Goal: Task Accomplishment & Management: Complete application form

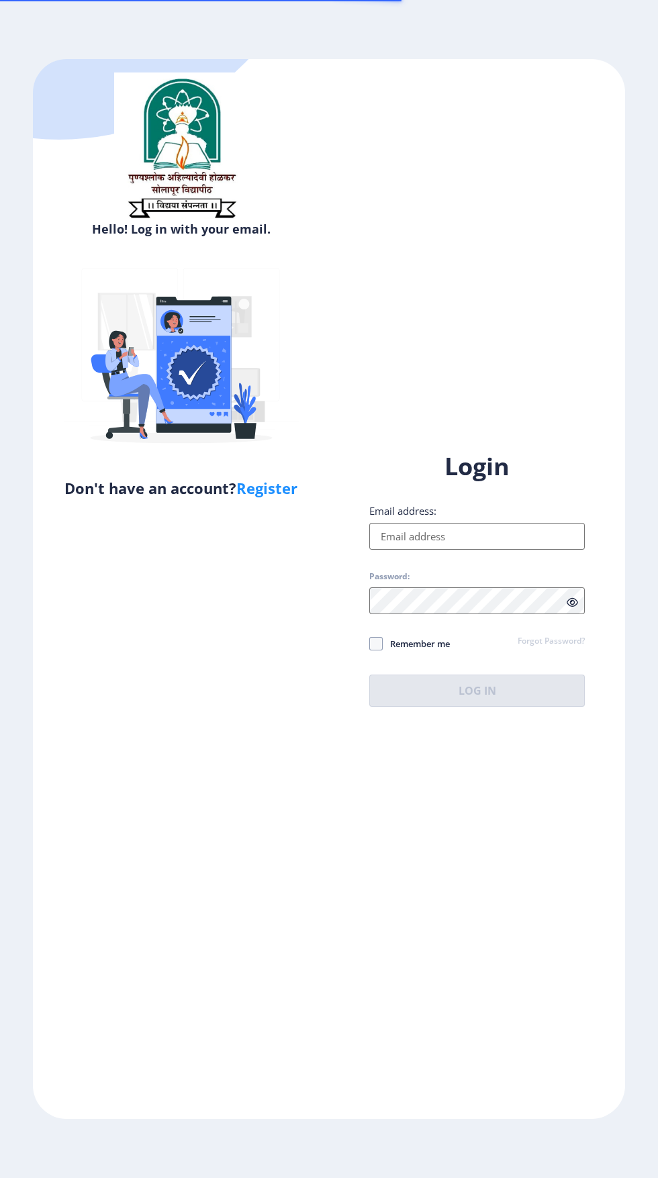
scroll to position [95, 0]
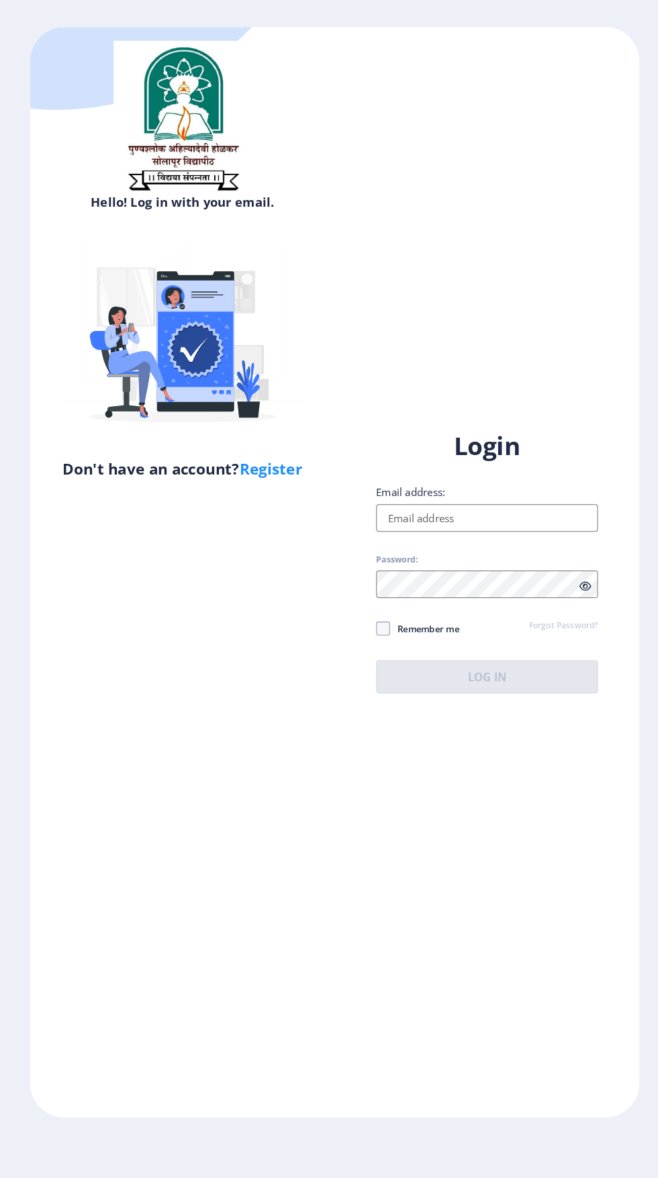
click at [496, 523] on input "Email address:" at bounding box center [477, 536] width 216 height 27
type input "dipalikumbhar624@gmail.com"
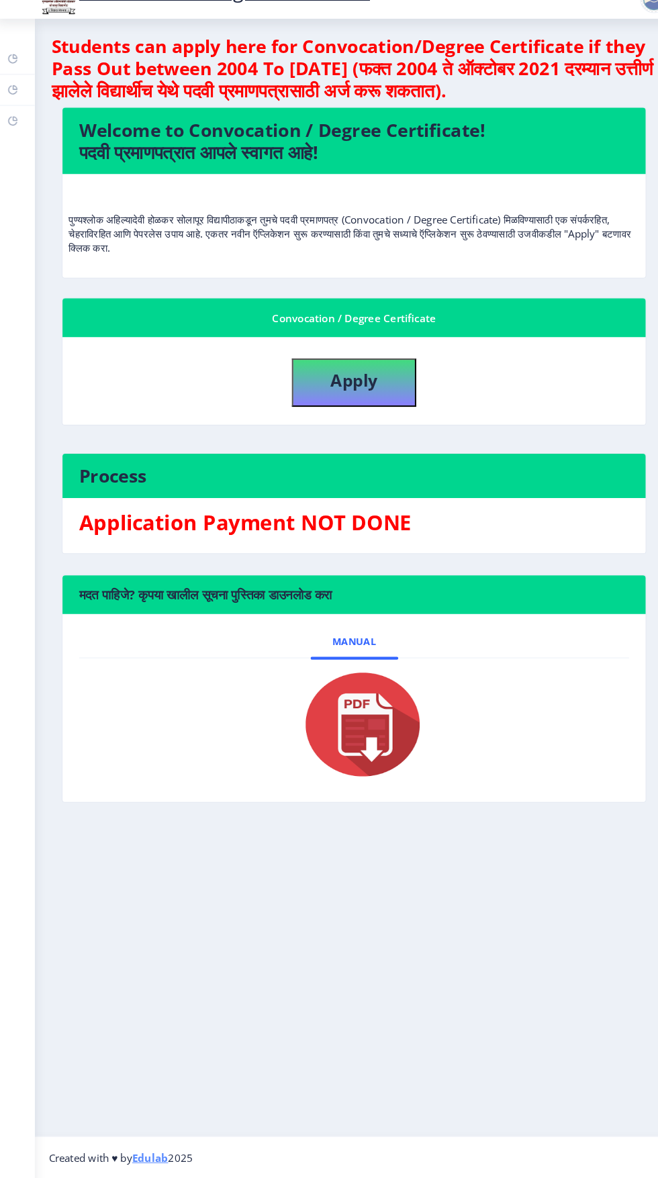
scroll to position [95, 0]
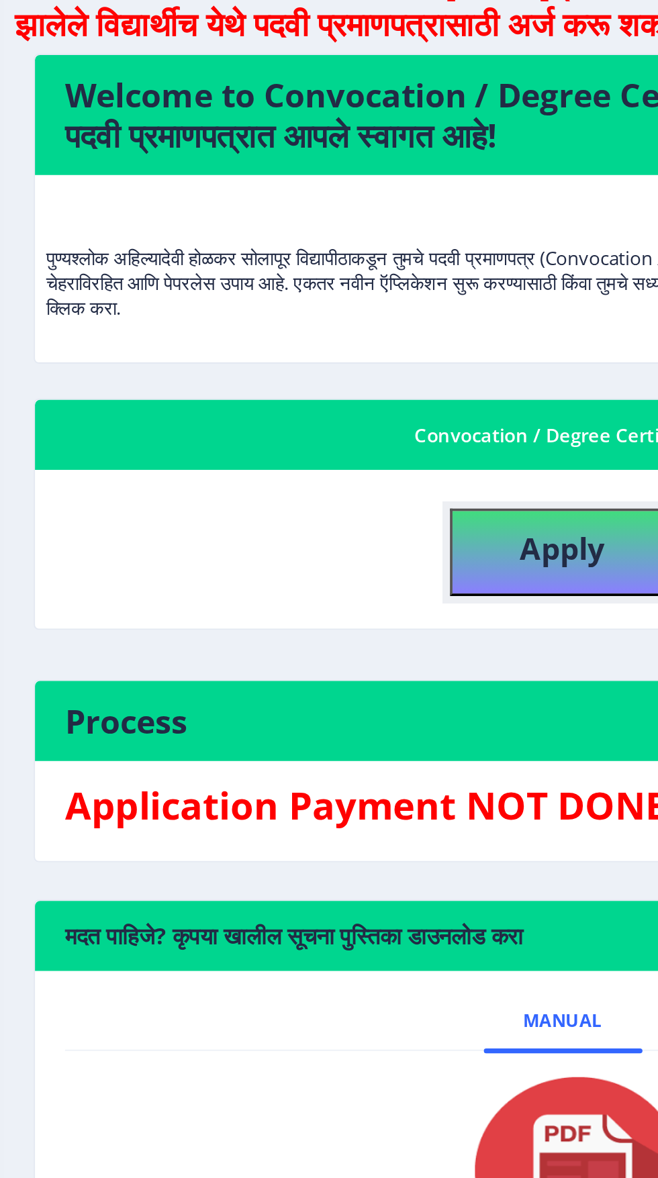
click at [340, 391] on b "Apply" at bounding box center [348, 402] width 46 height 22
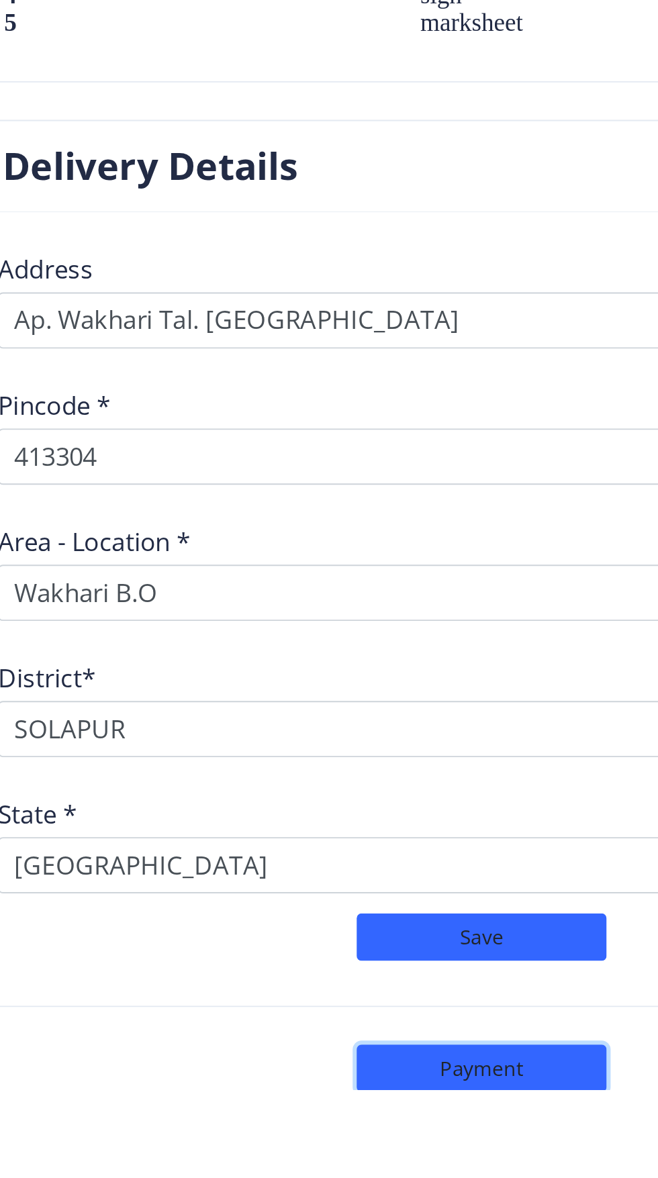
click at [380, 1161] on button "Payment" at bounding box center [348, 1167] width 134 height 26
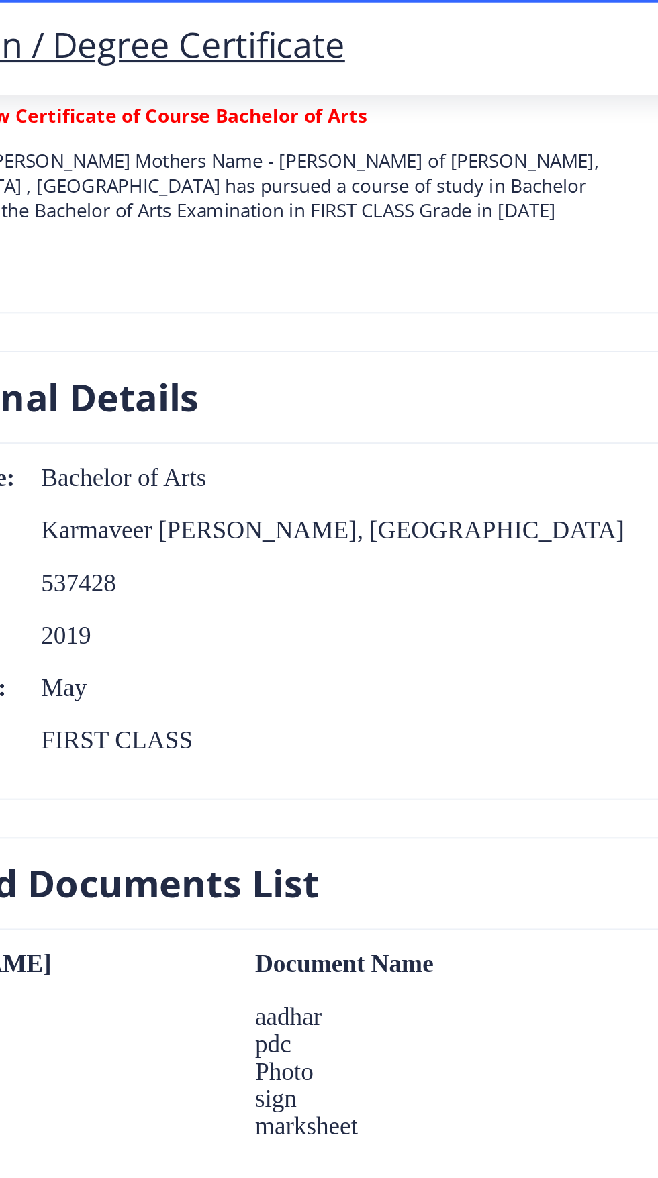
select select "sealed"
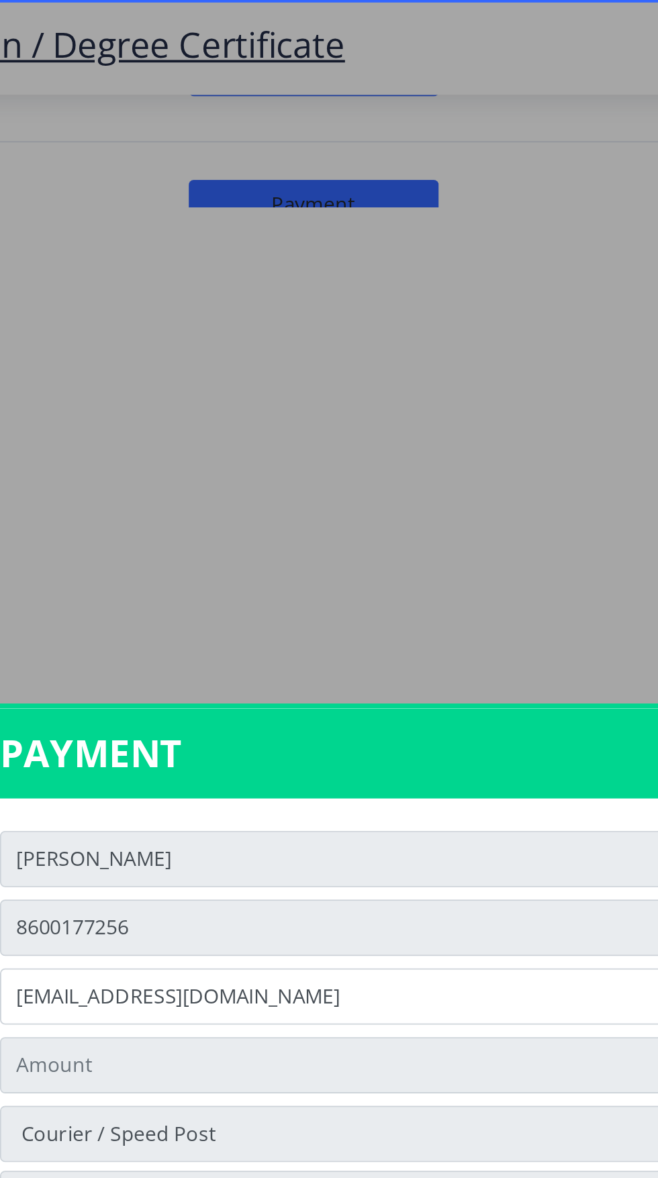
type input "1885"
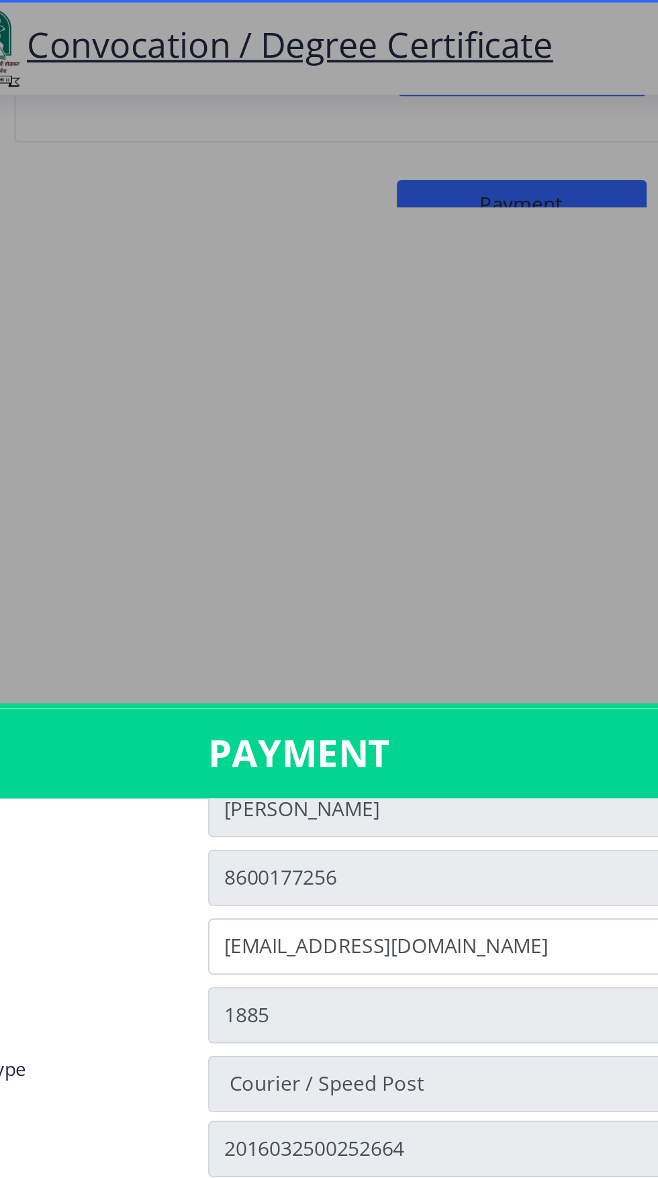
scroll to position [35, 0]
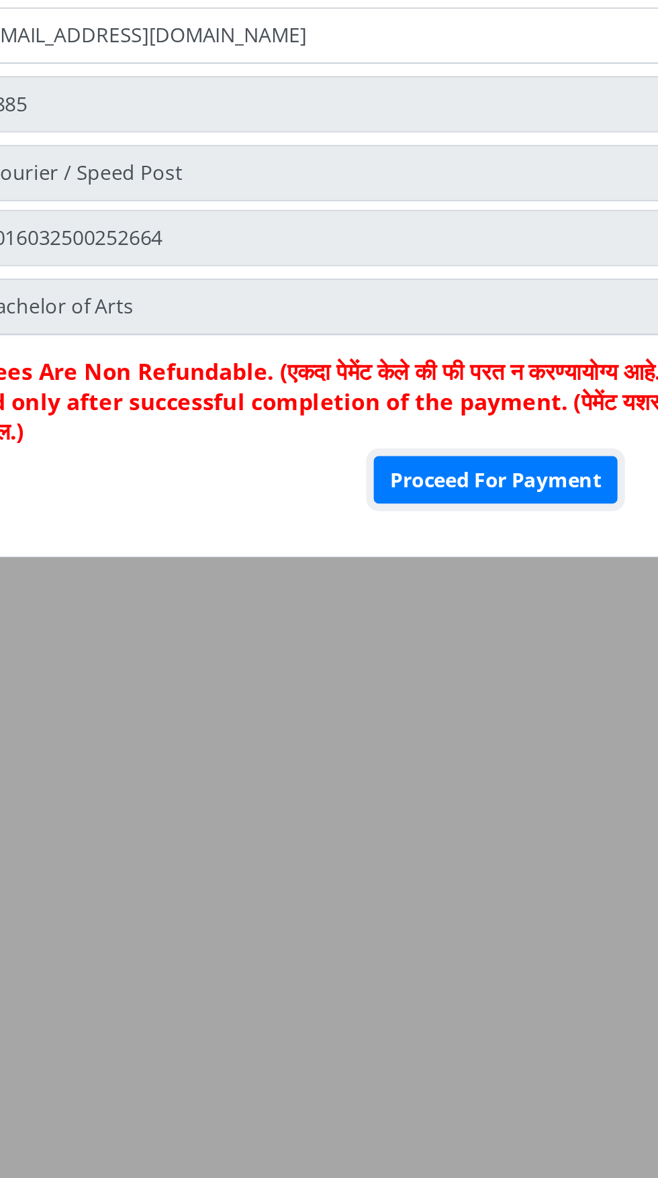
click at [457, 752] on button "Proceed For Payment" at bounding box center [462, 739] width 131 height 26
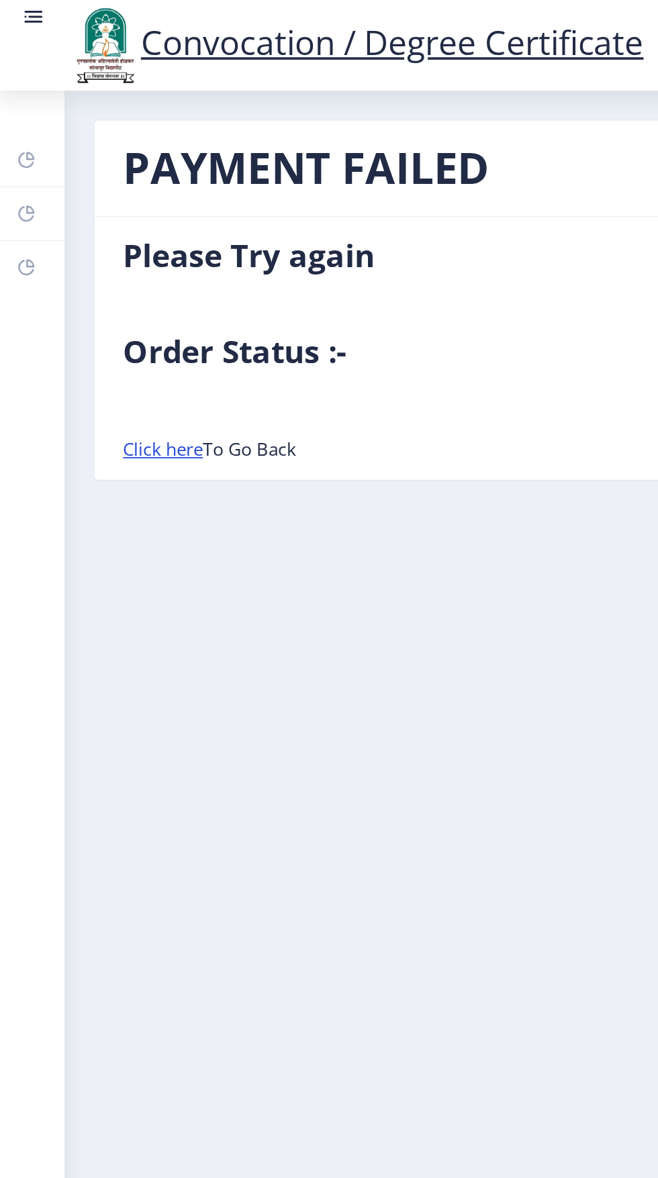
click at [86, 250] on link "Click here" at bounding box center [92, 252] width 45 height 13
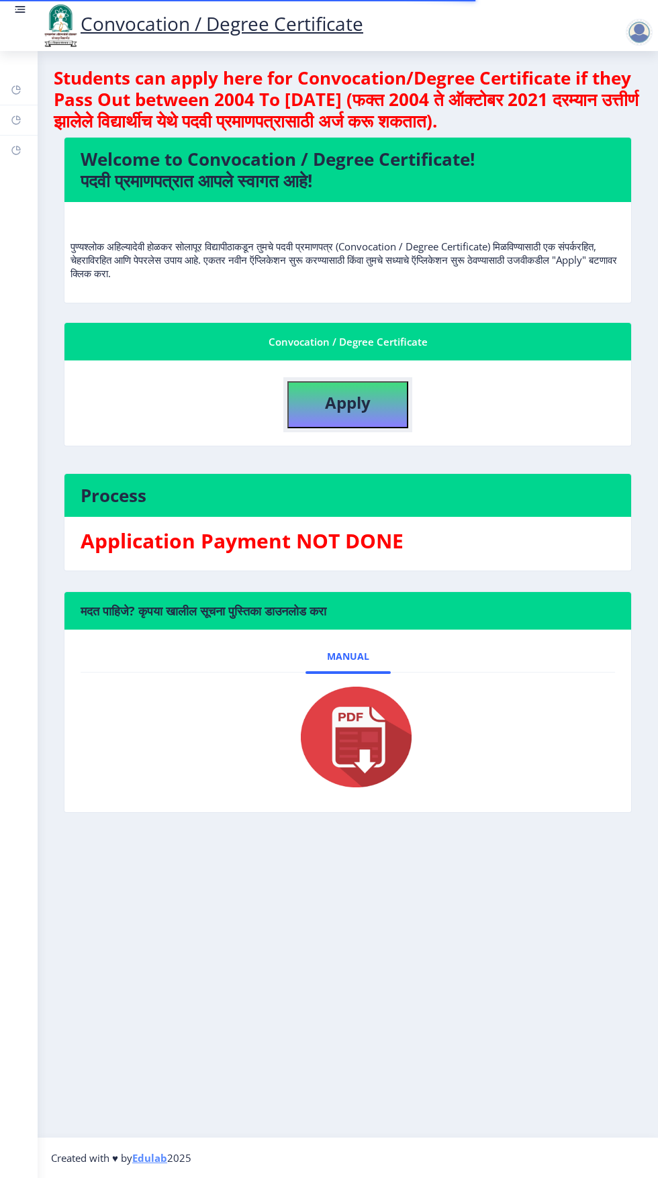
click at [367, 414] on button "Apply" at bounding box center [347, 404] width 121 height 47
select select
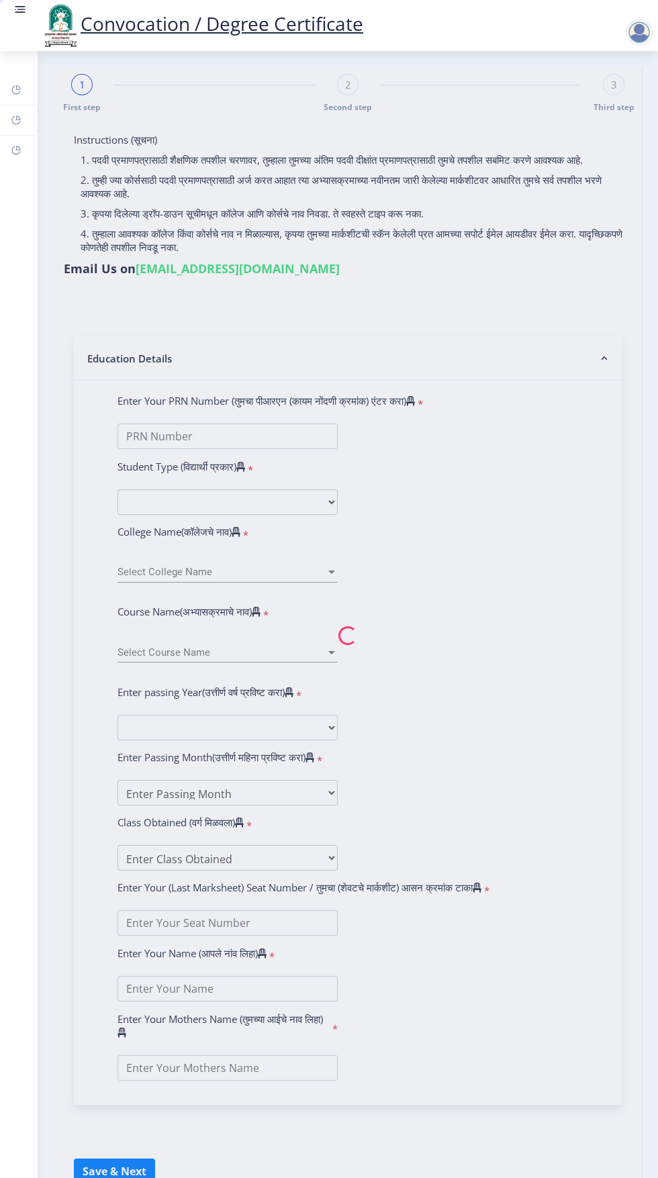
type input "Dipali Ashok Kumbhar"
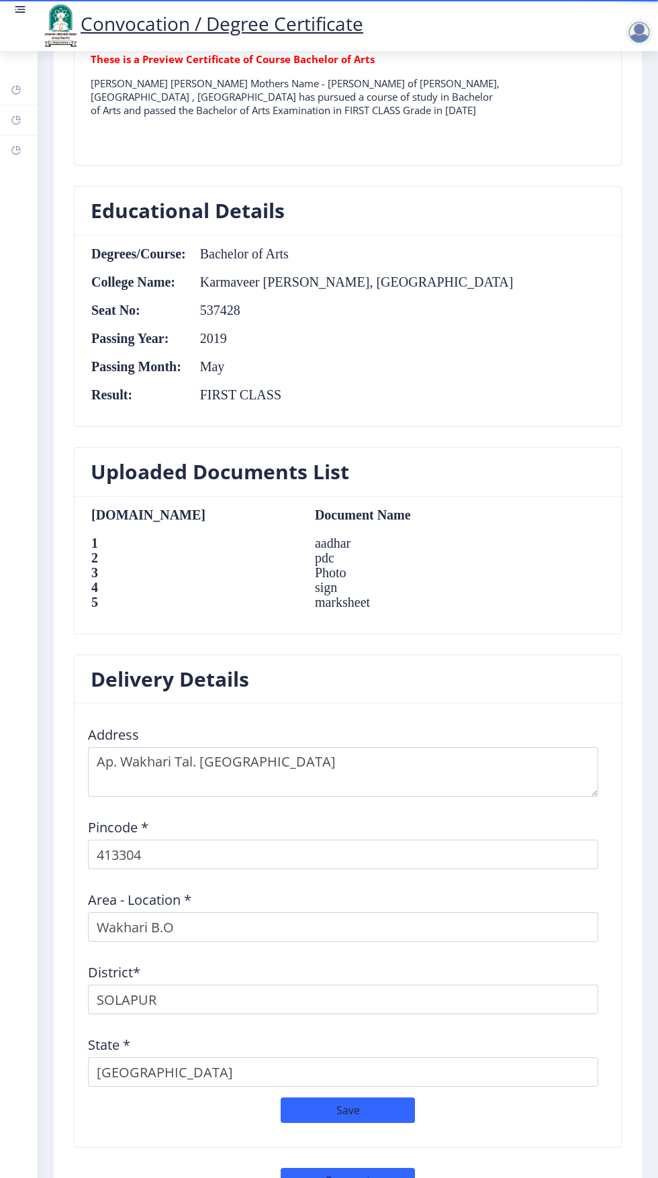
scroll to position [1084, 0]
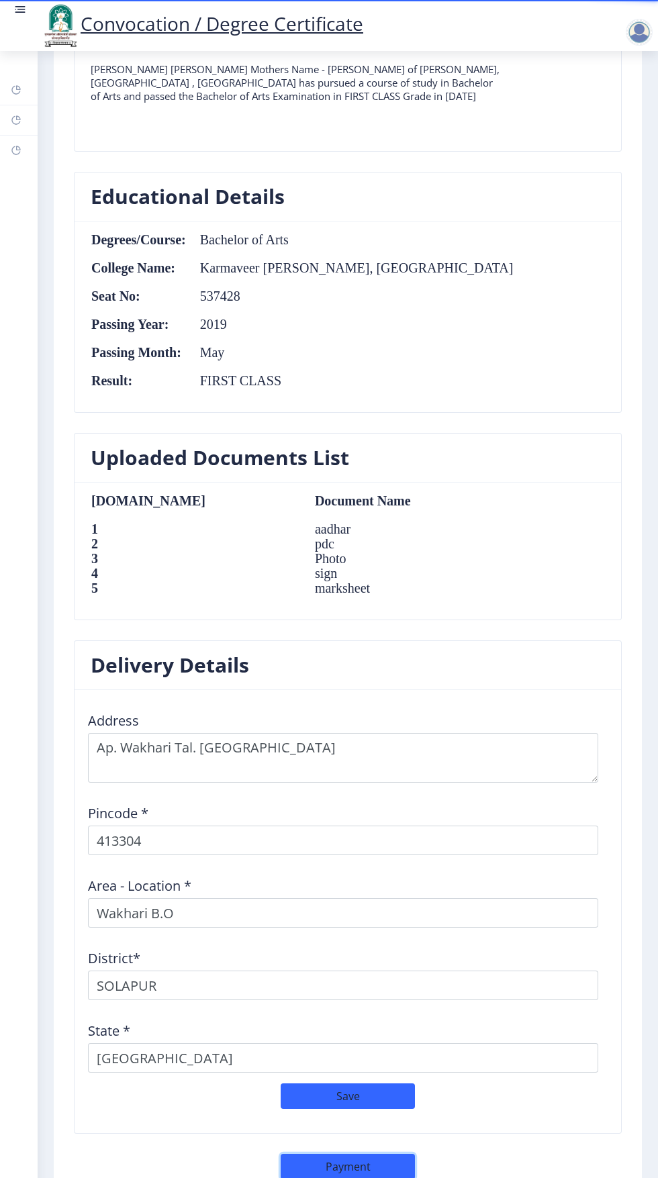
click at [332, 1167] on button "Payment" at bounding box center [348, 1167] width 134 height 26
select select "sealed"
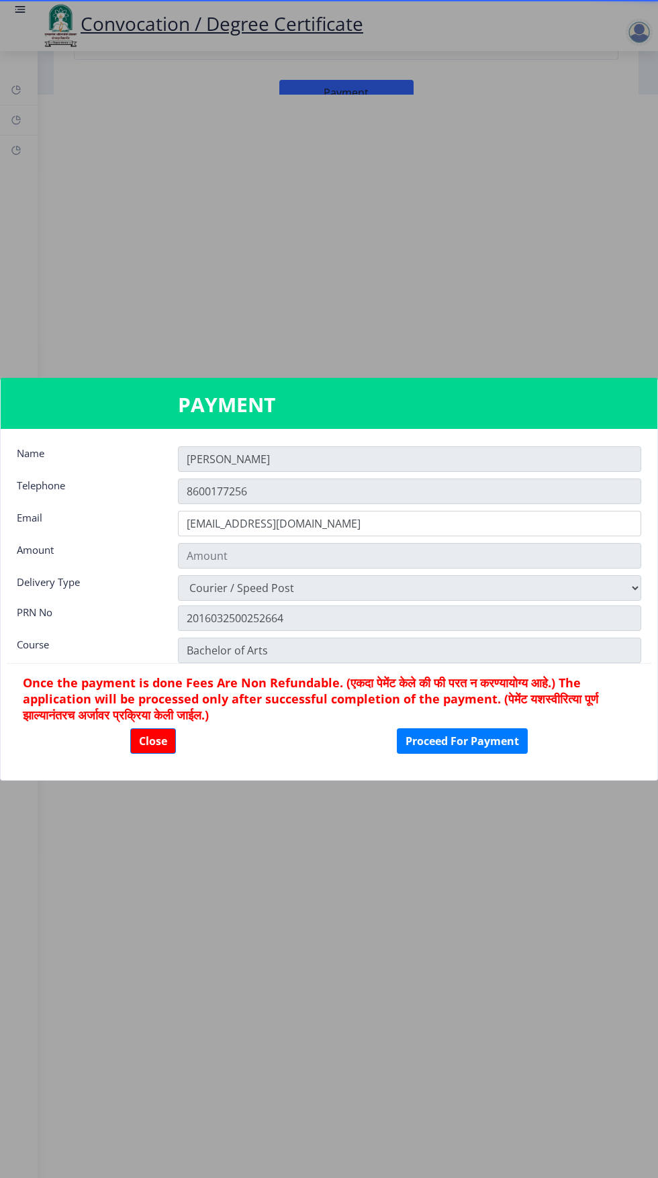
type input "1885"
click at [456, 749] on button "Proceed For Payment" at bounding box center [462, 741] width 131 height 26
click at [472, 746] on button "Proceed For Payment" at bounding box center [462, 741] width 131 height 26
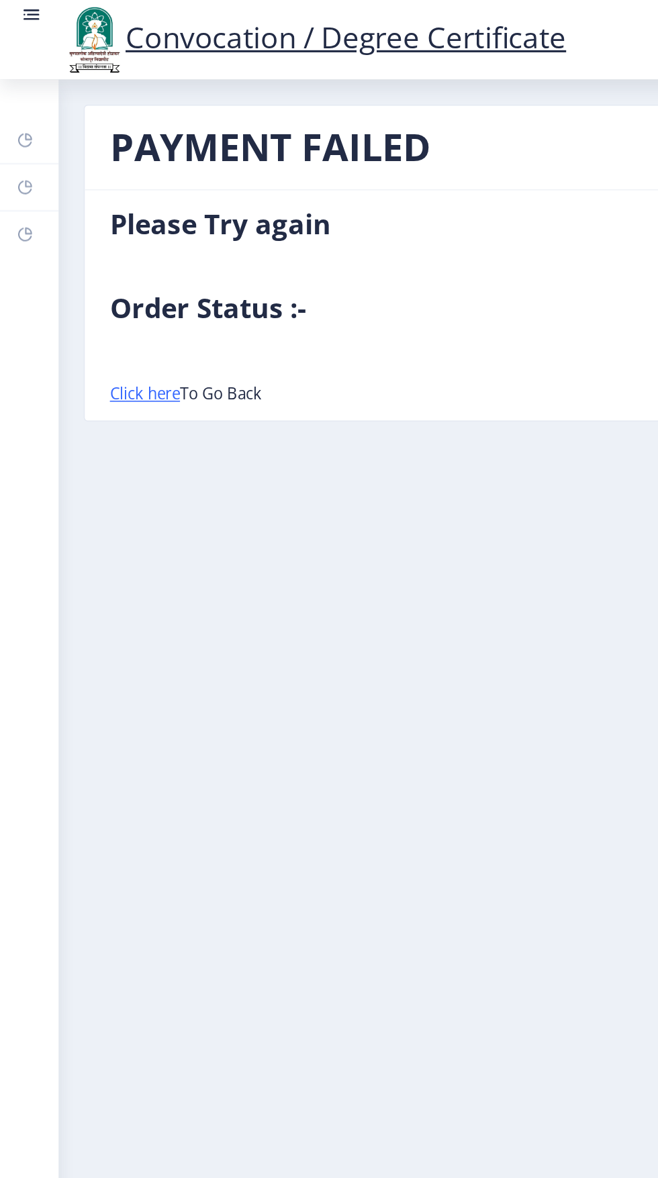
click at [16, 90] on rect at bounding box center [16, 90] width 11 height 11
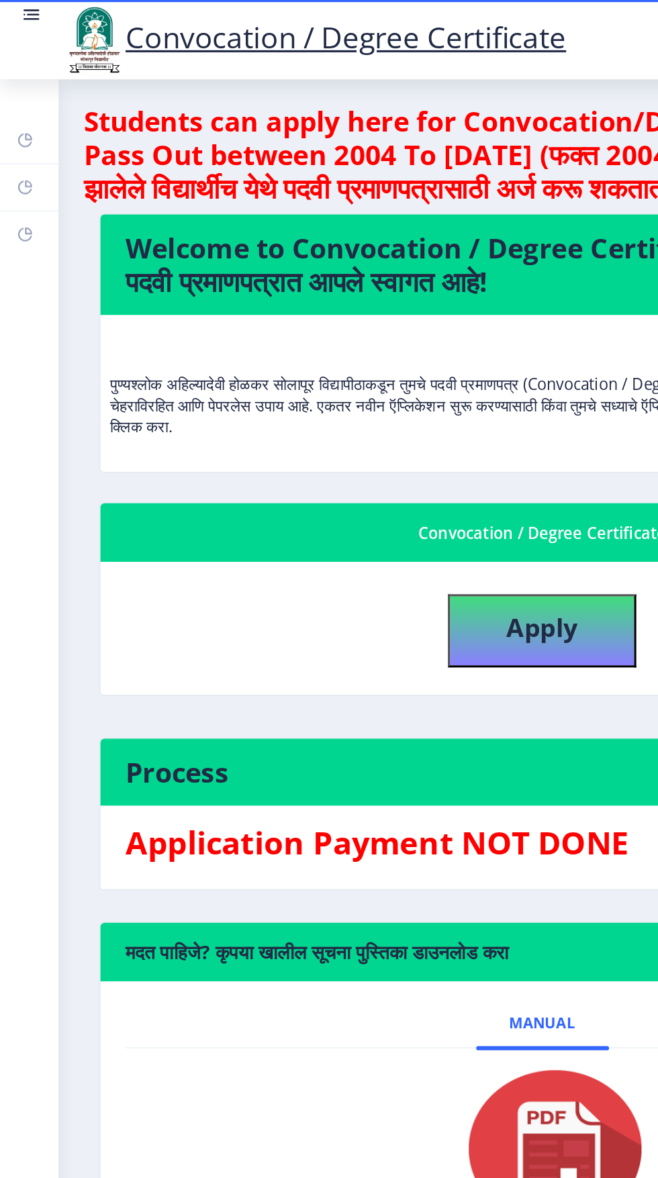
click at [25, 123] on link "Help/FAQ" at bounding box center [19, 120] width 38 height 30
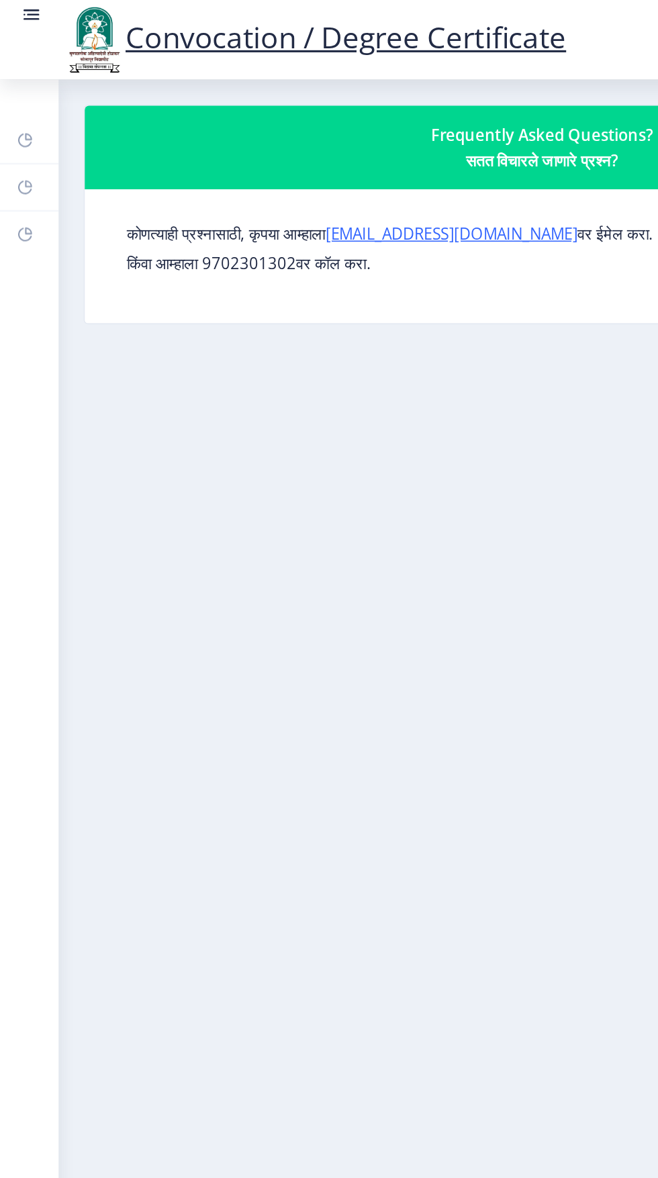
click at [23, 160] on link "Profile" at bounding box center [19, 151] width 38 height 30
select select
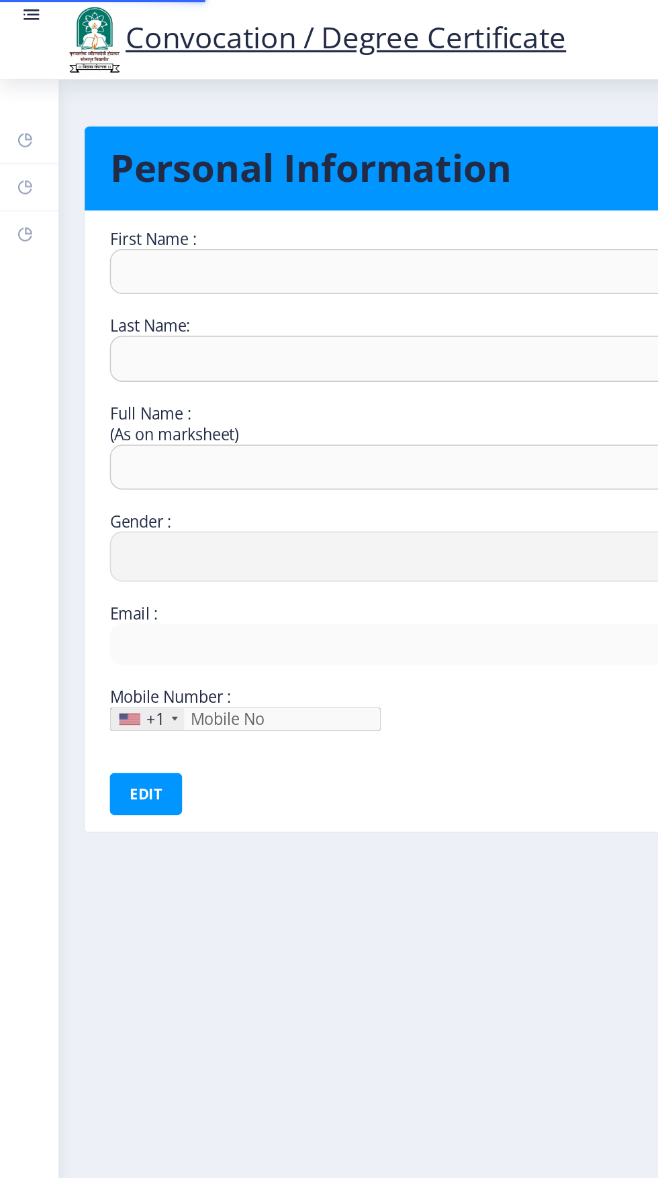
type input "Dipali"
type input "Kumbhar"
type input "Dipali Ashok Kumbhar"
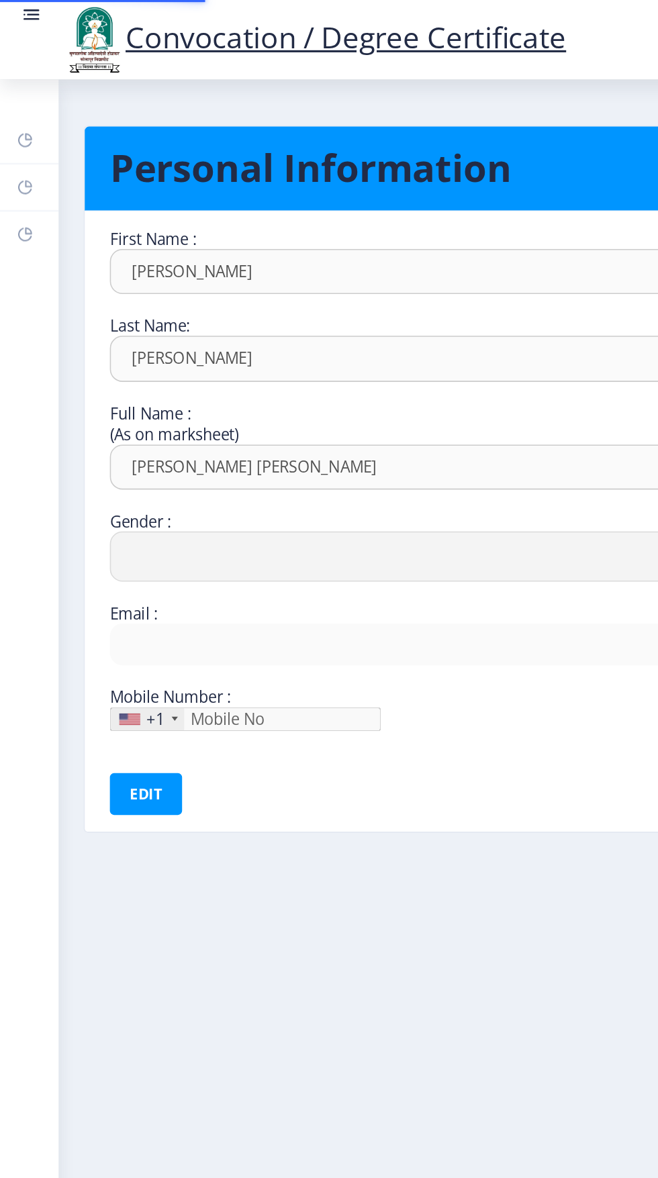
select select "Female"
type input "dipalikumbhar624@gmail.com"
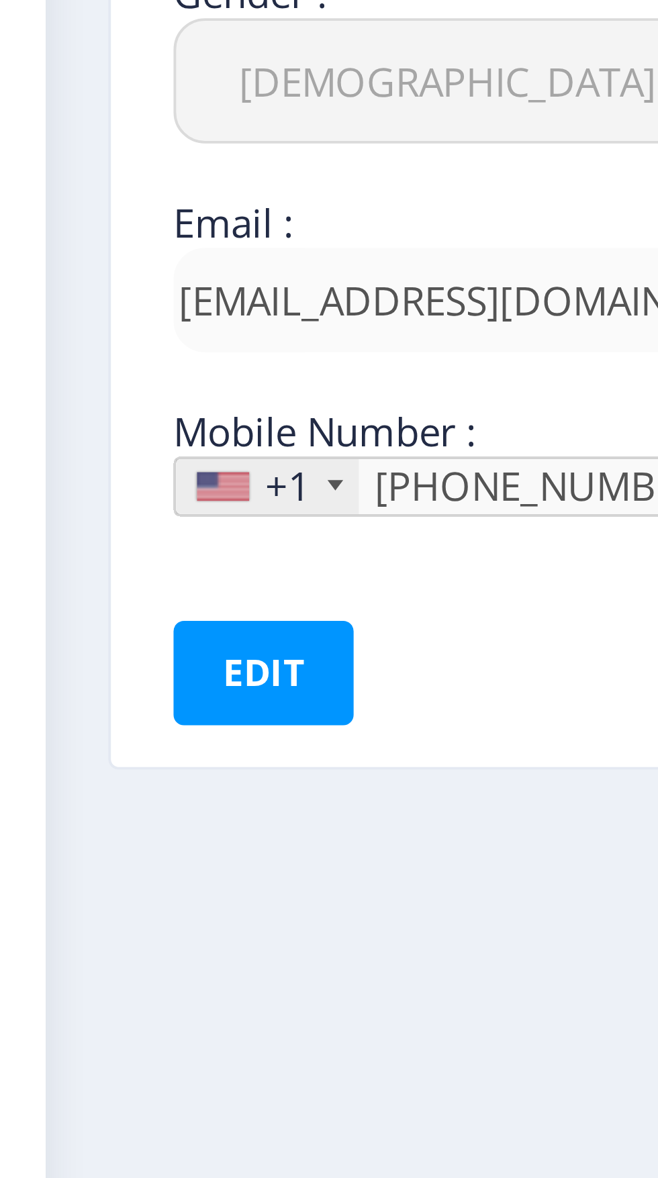
click at [110, 462] on div at bounding box center [112, 461] width 4 height 3
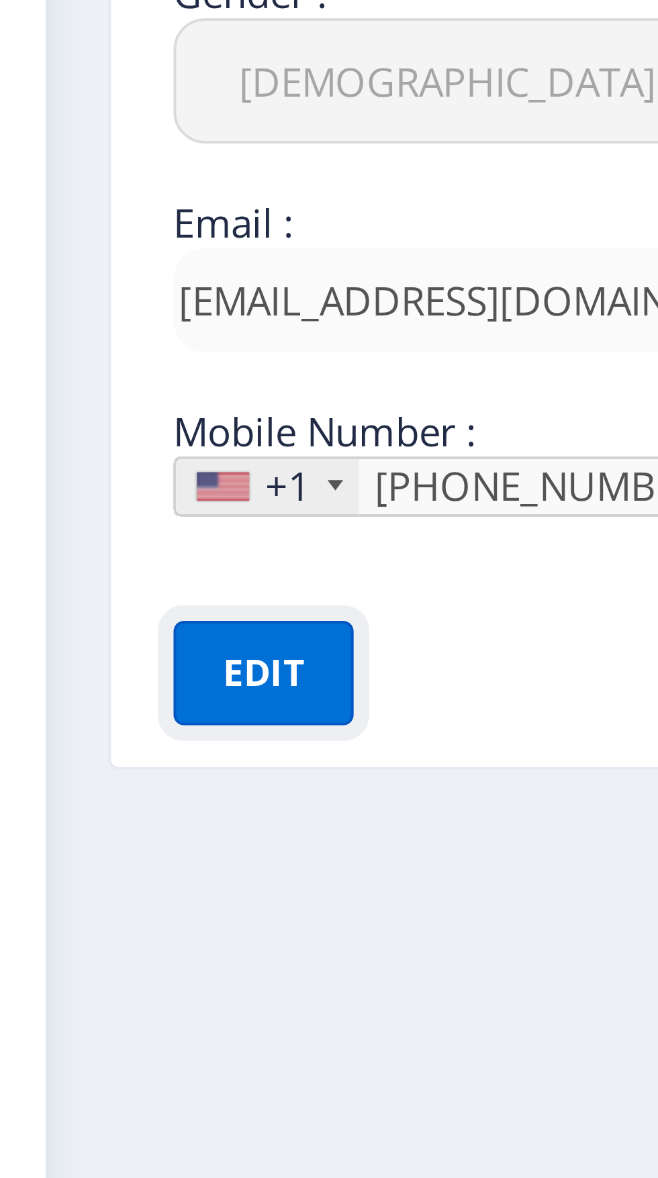
click at [95, 512] on button "Edit" at bounding box center [93, 509] width 46 height 27
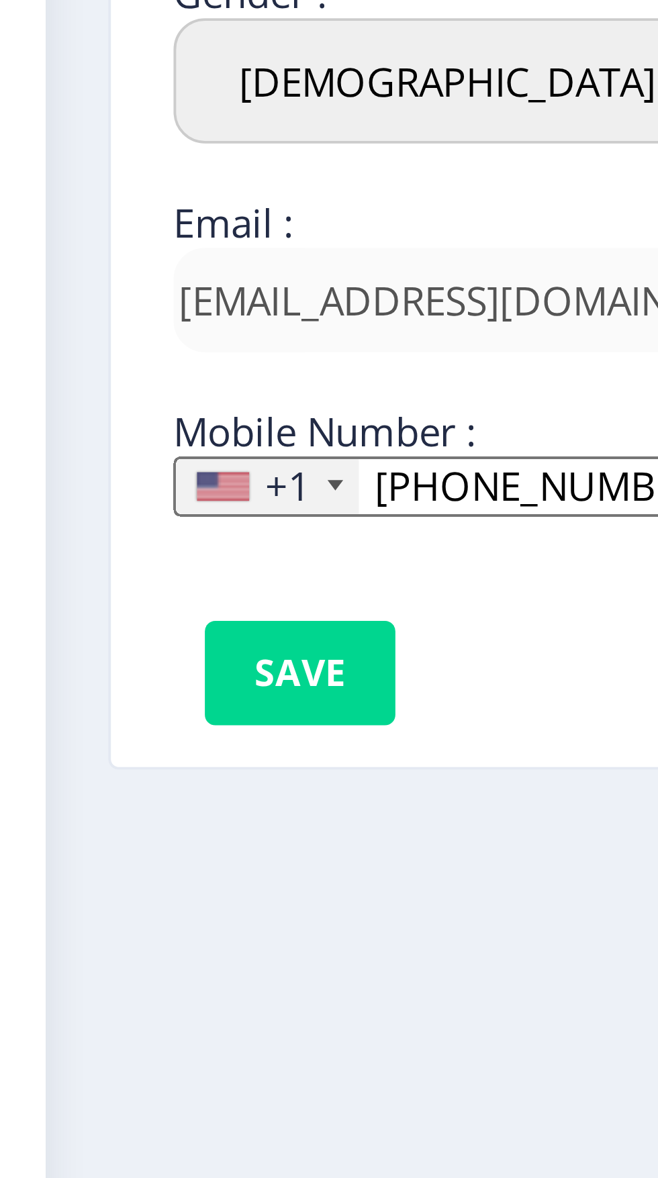
click at [111, 463] on div "+1" at bounding box center [94, 462] width 47 height 14
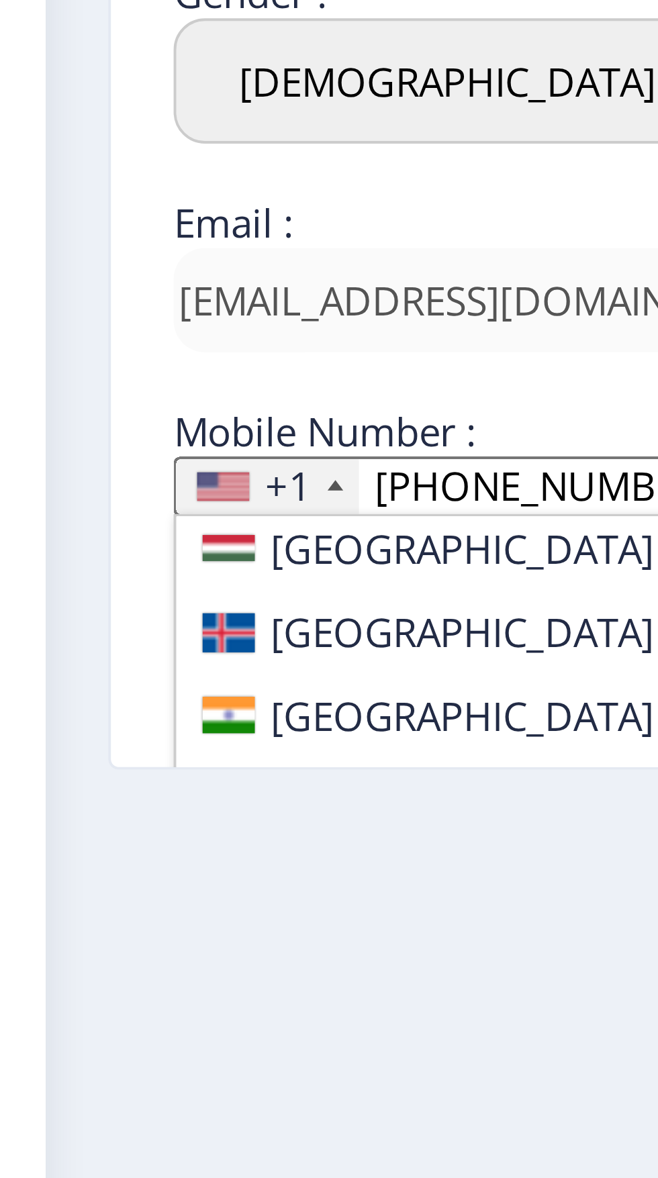
scroll to position [2091, 0]
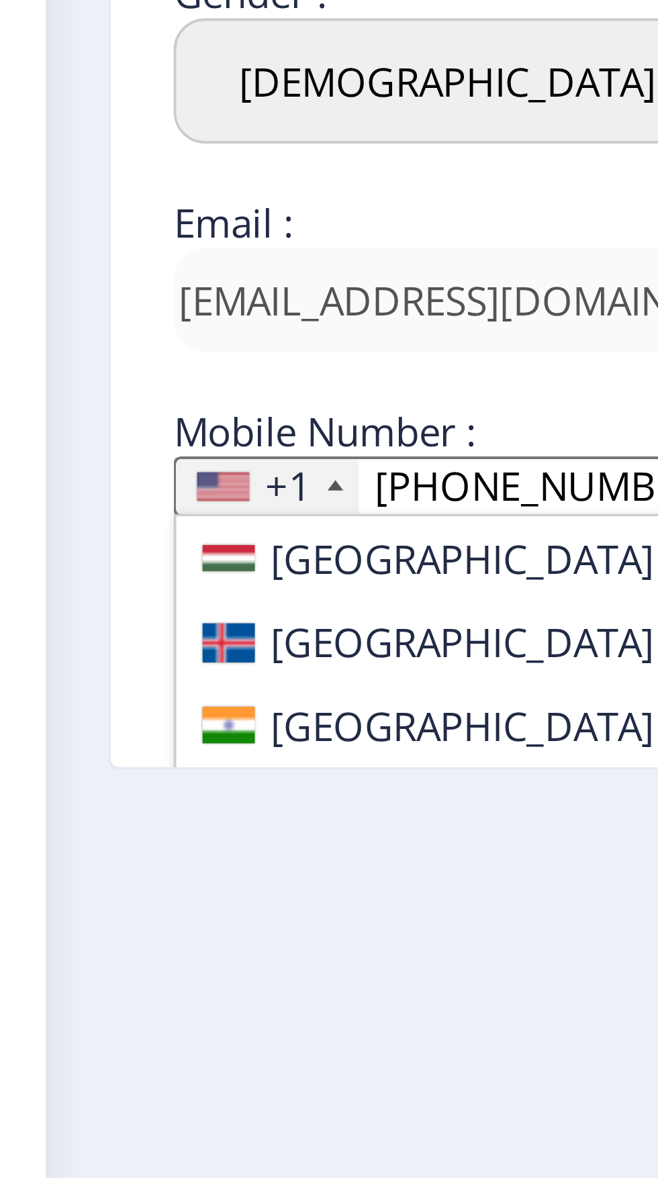
click at [126, 516] on span "India (भारत)" at bounding box center [197, 522] width 205 height 13
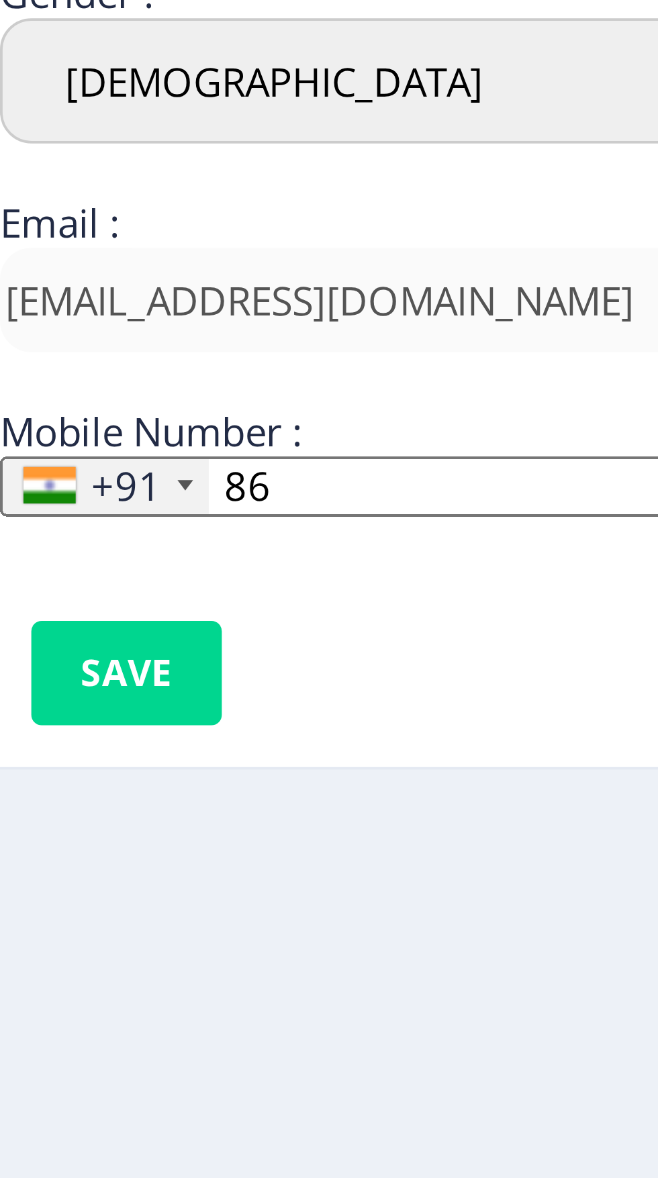
type input "8"
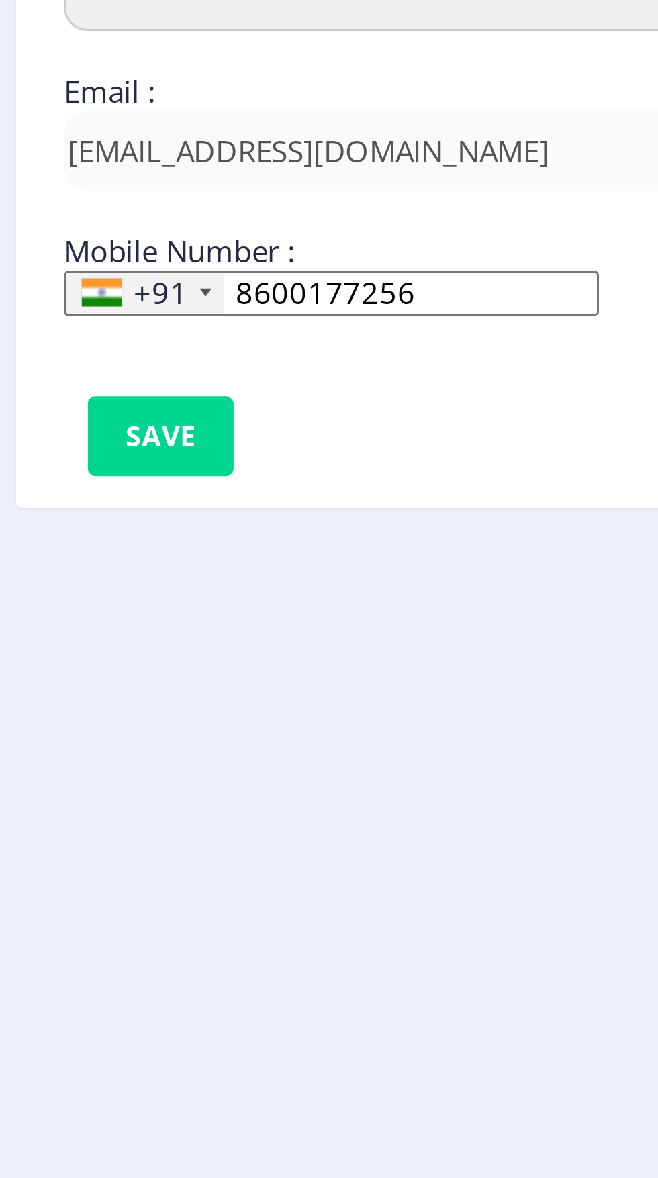
type input "8600177256"
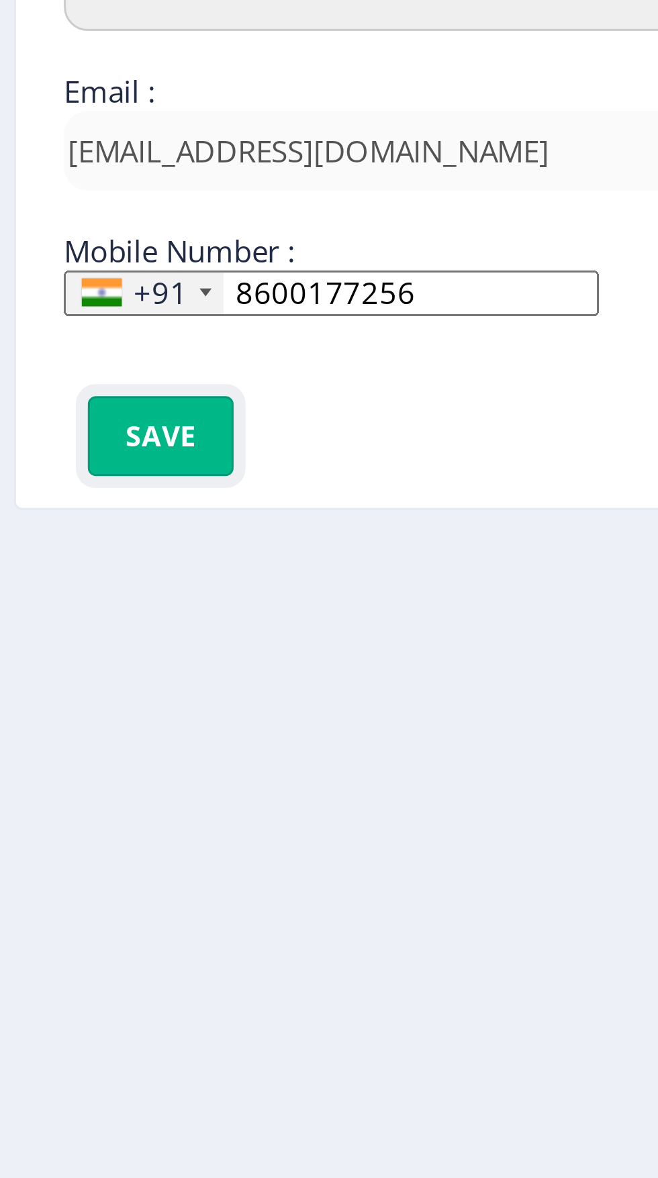
click at [90, 511] on button "Save" at bounding box center [103, 509] width 49 height 27
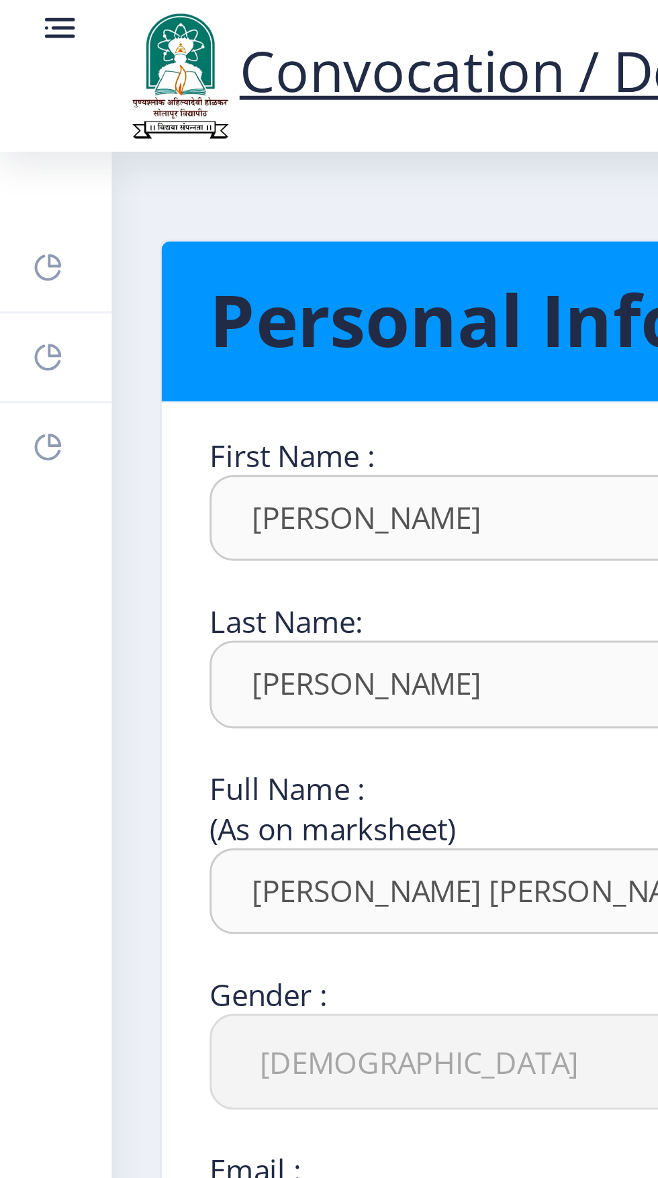
click at [13, 93] on icon at bounding box center [15, 90] width 9 height 9
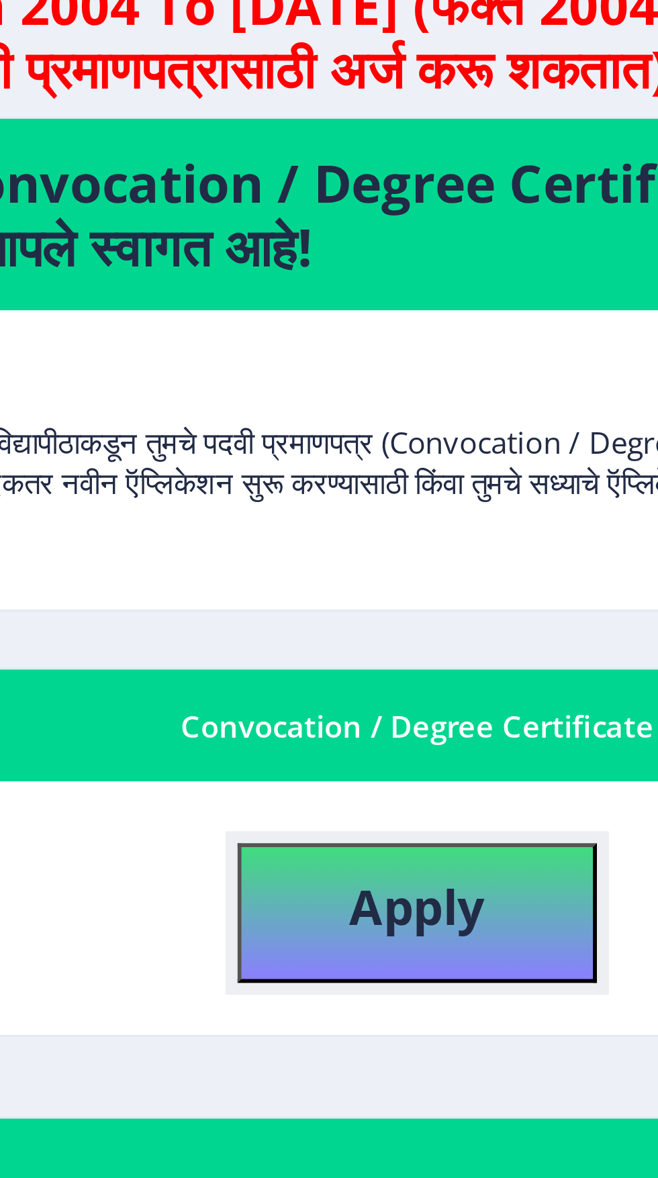
click at [325, 396] on b "Apply" at bounding box center [348, 402] width 46 height 22
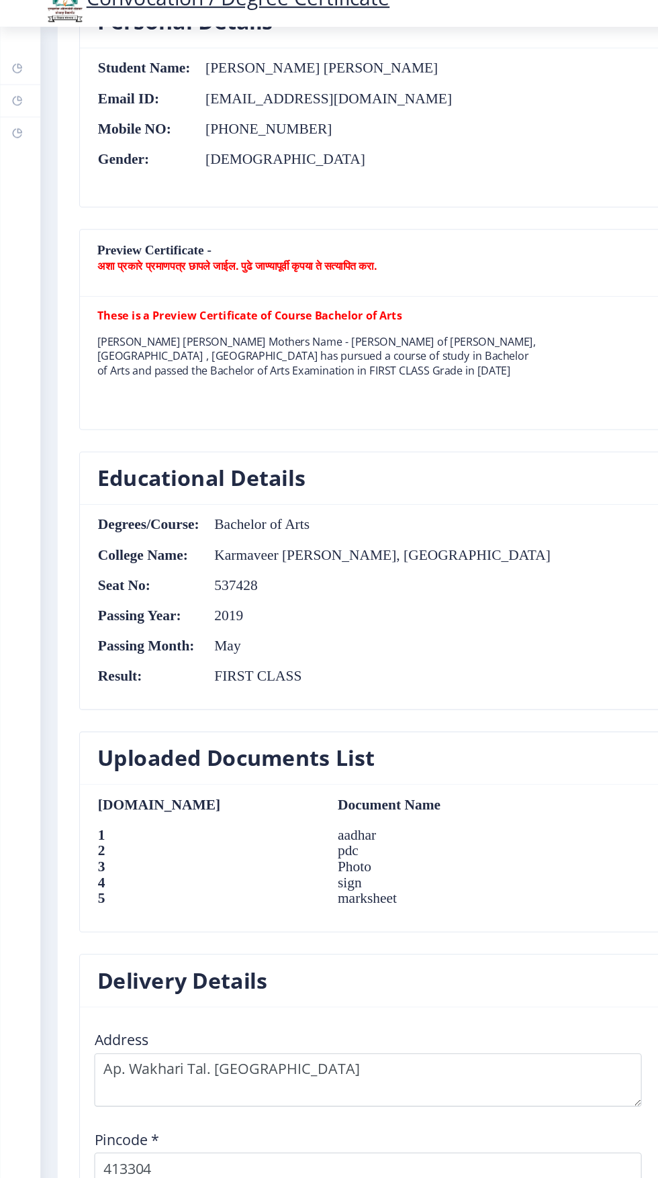
scroll to position [1084, 0]
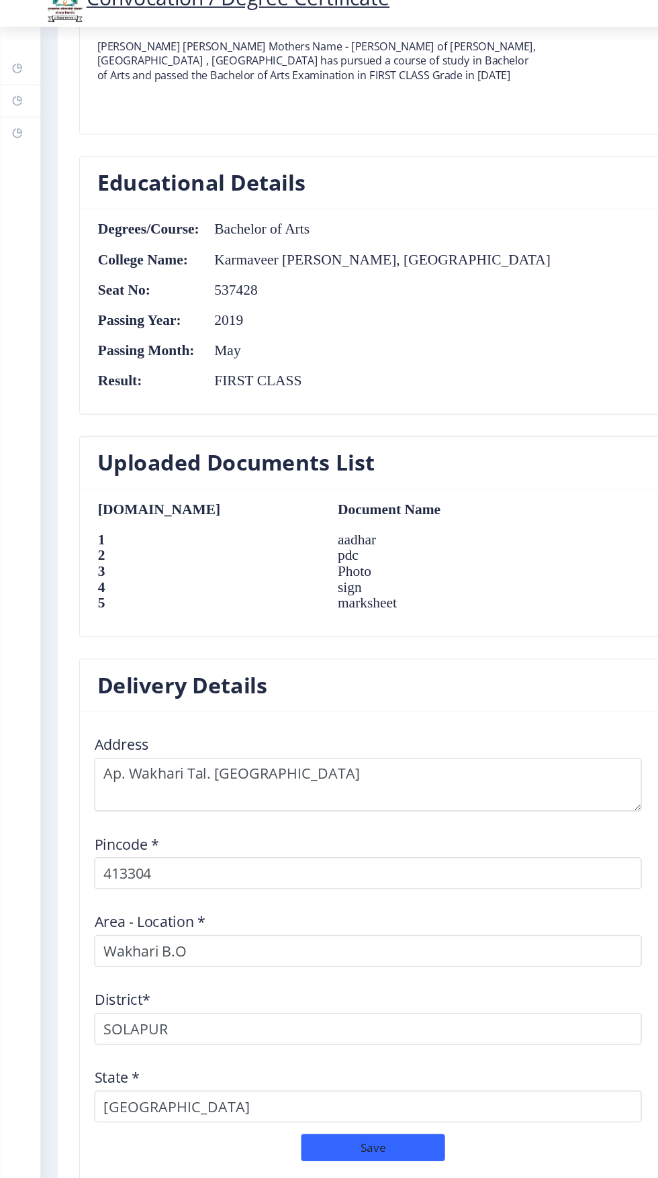
click at [384, 1160] on button "Payment" at bounding box center [348, 1167] width 134 height 26
select select "sealed"
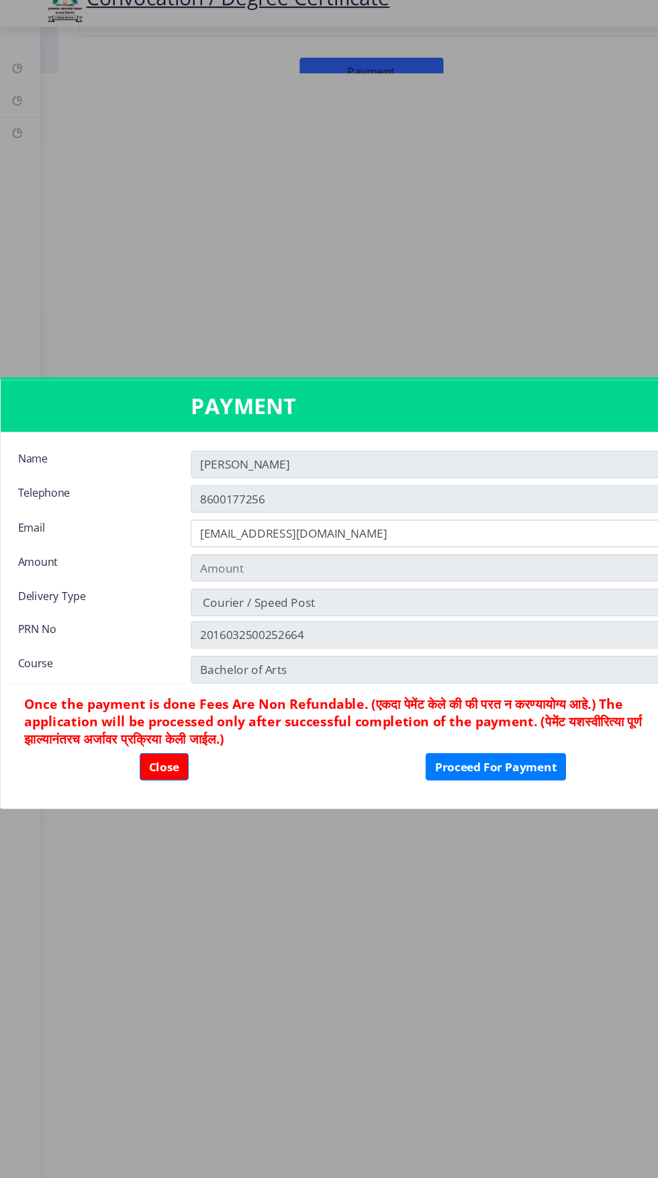
type input "1885"
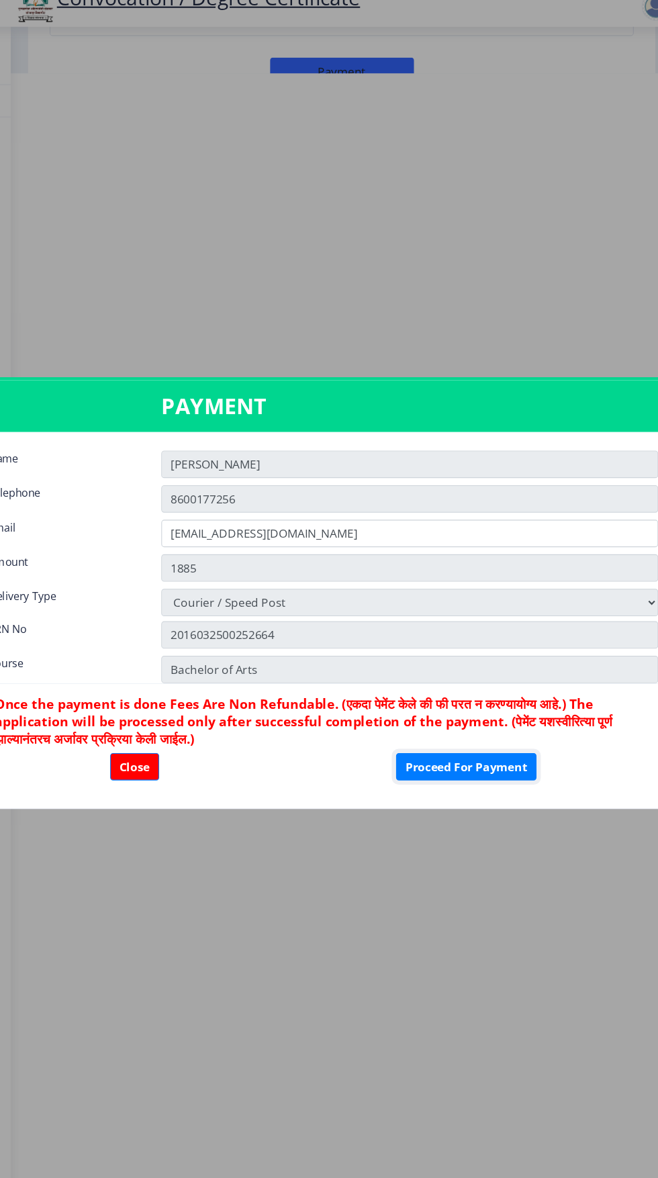
click at [491, 754] on button "Proceed For Payment" at bounding box center [462, 741] width 131 height 26
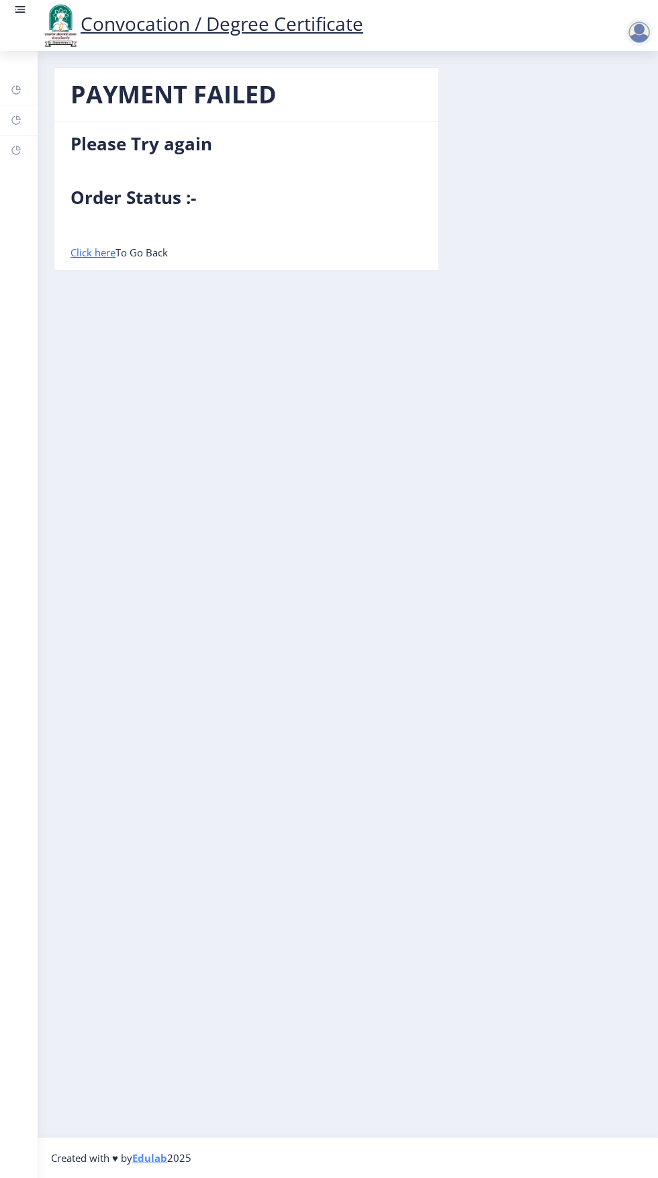
click at [43, 18] on img at bounding box center [60, 26] width 40 height 46
click at [20, 9] on rect at bounding box center [21, 9] width 8 height 1
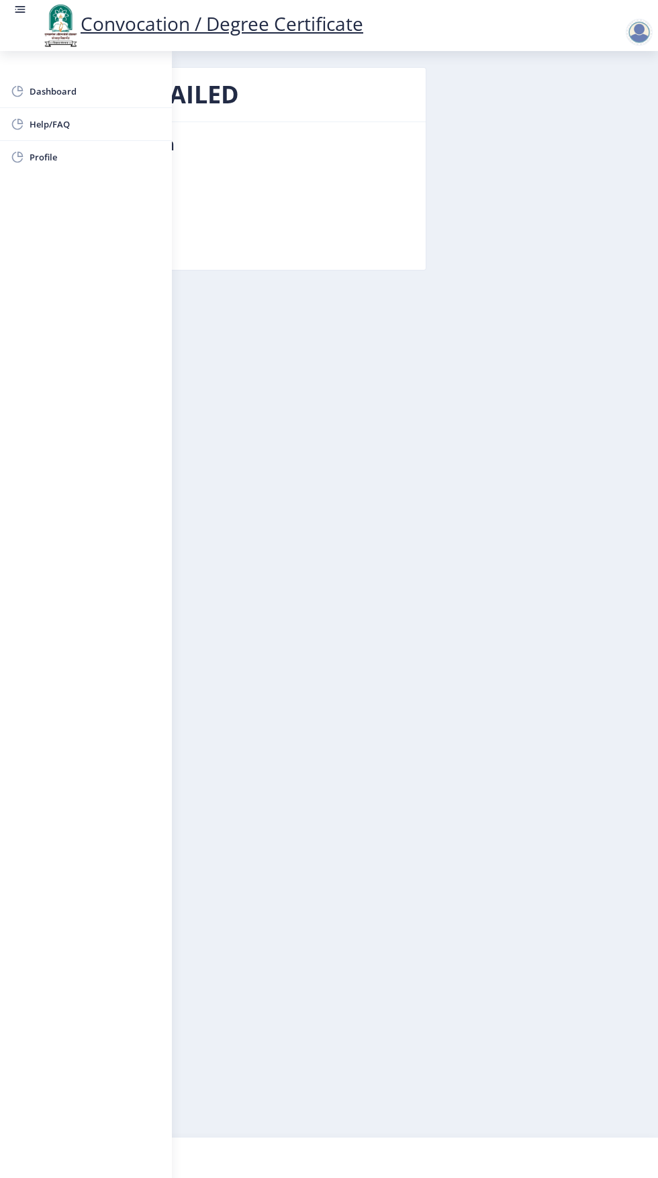
click at [647, 32] on div at bounding box center [639, 32] width 27 height 27
